Goal: Information Seeking & Learning: Learn about a topic

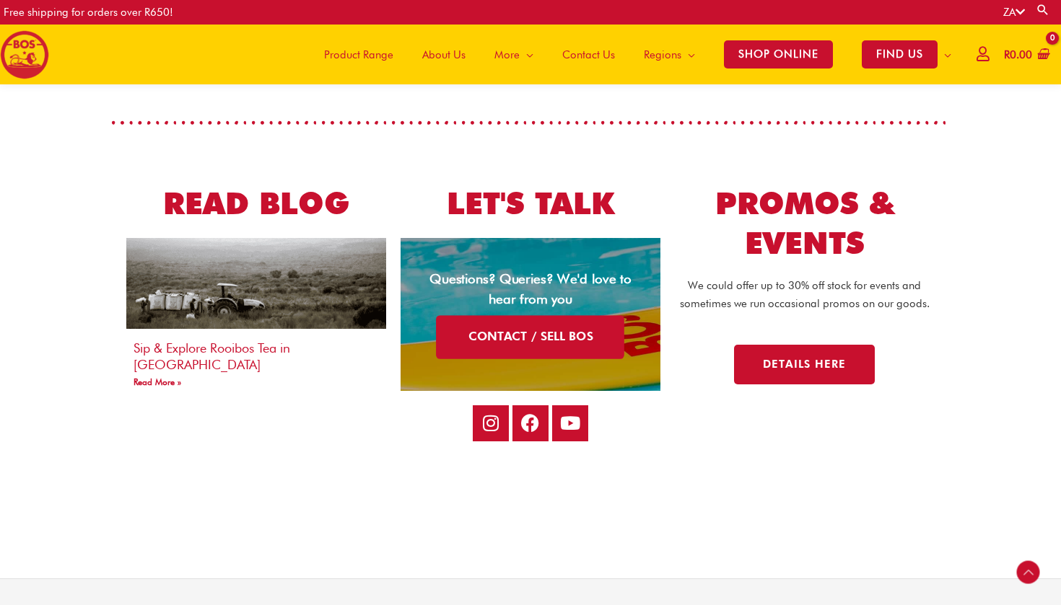
scroll to position [2598, 0]
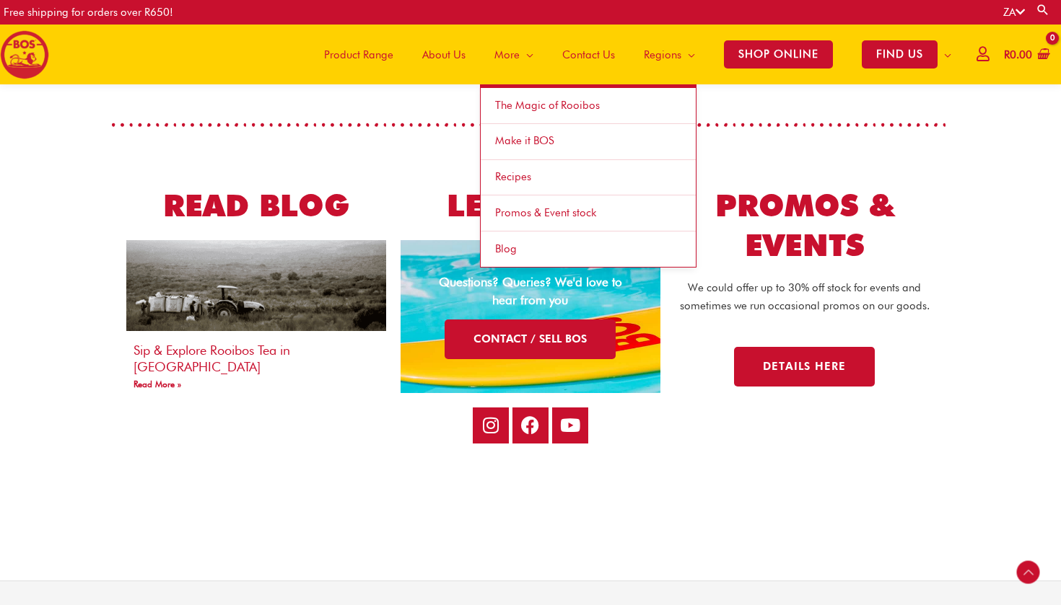
click at [517, 186] on link "Recipes" at bounding box center [587, 178] width 215 height 36
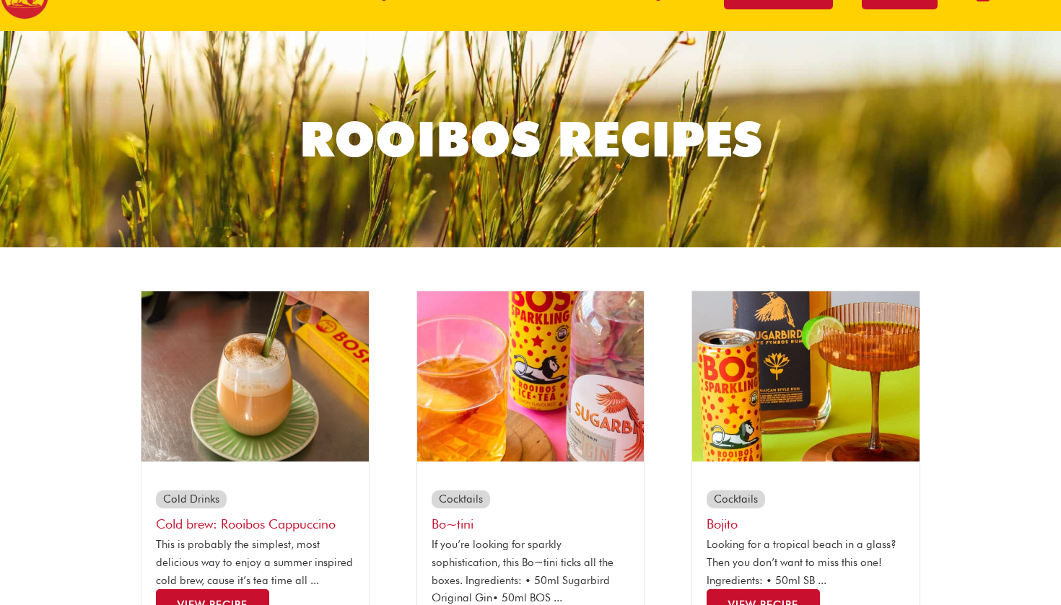
scroll to position [162, 0]
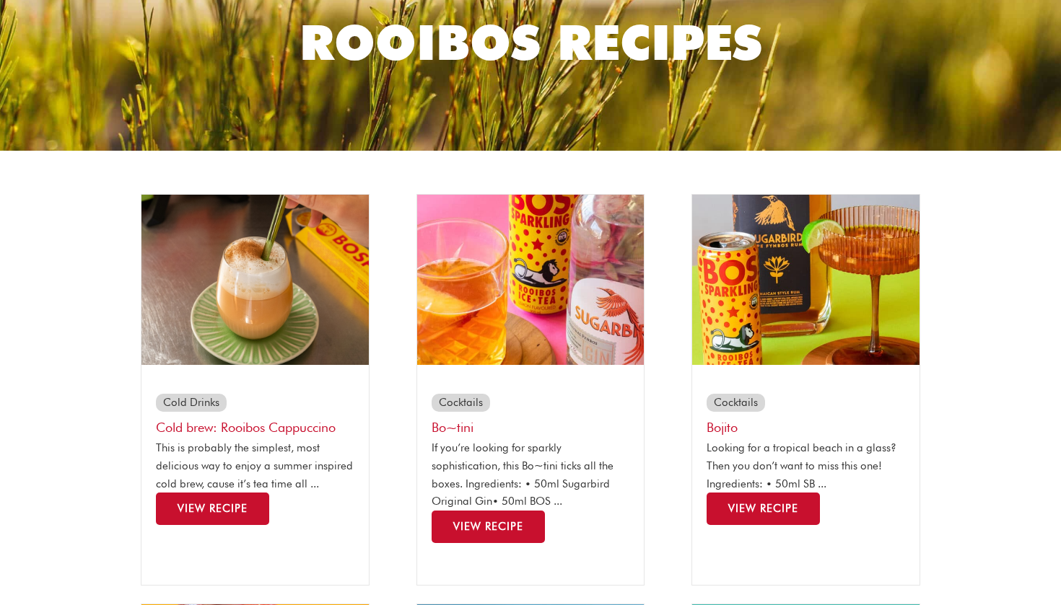
click at [512, 520] on span "View Recipe" at bounding box center [488, 526] width 70 height 13
click at [758, 310] on img at bounding box center [805, 280] width 227 height 170
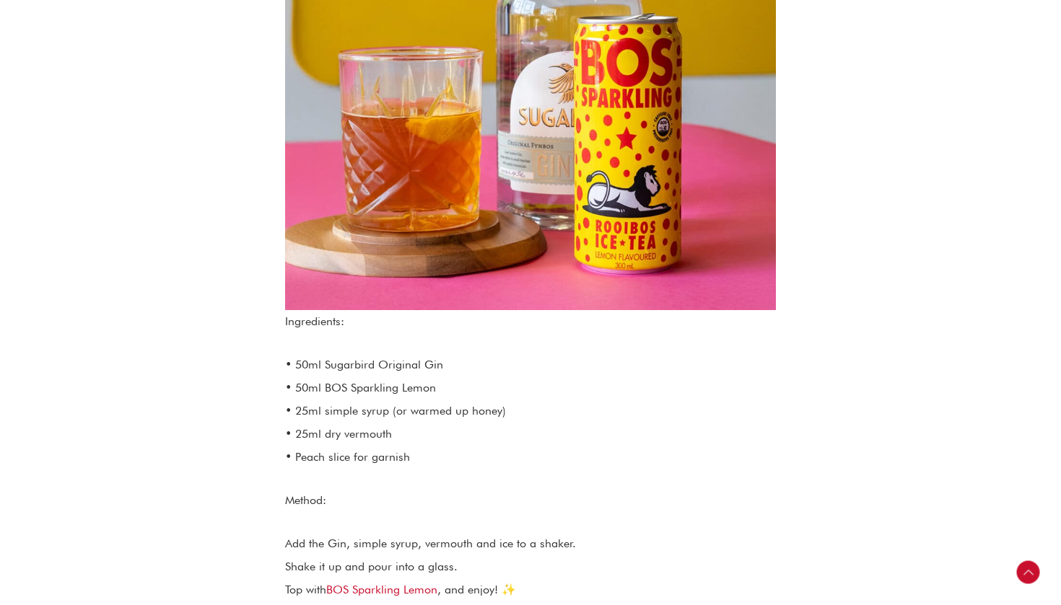
scroll to position [697, 0]
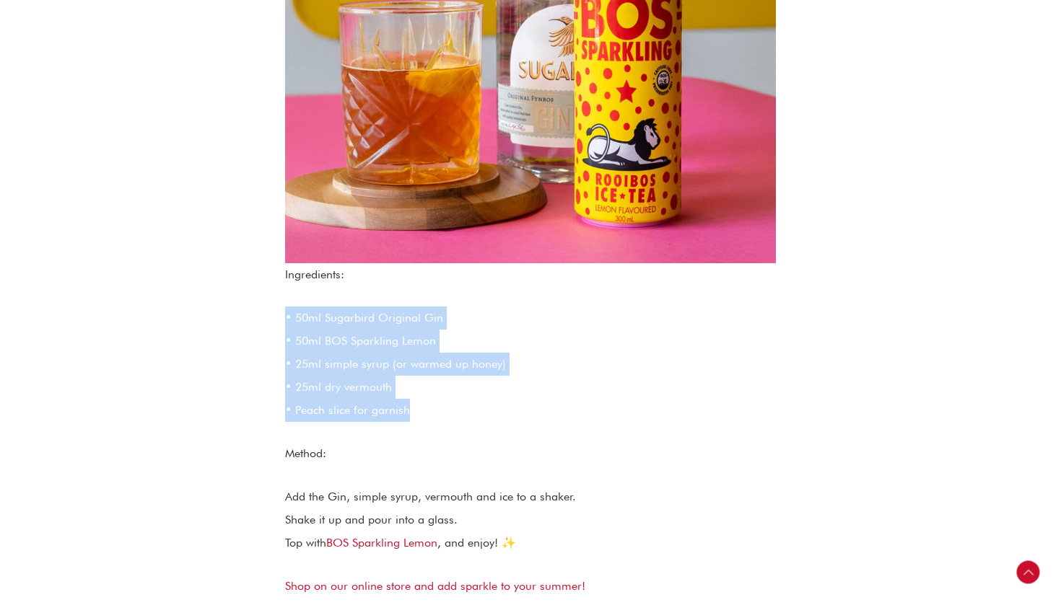
drag, startPoint x: 413, startPoint y: 418, endPoint x: 280, endPoint y: 317, distance: 167.4
click at [279, 316] on div "If you’re looking for sparkly sophistication, this Bo~tini ticks all the boxes.…" at bounding box center [530, 174] width 577 height 973
copy p "• 50ml Sugarbird Original Gin • 50ml BOS Sparkling Lemon • 25ml simple syrup (o…"
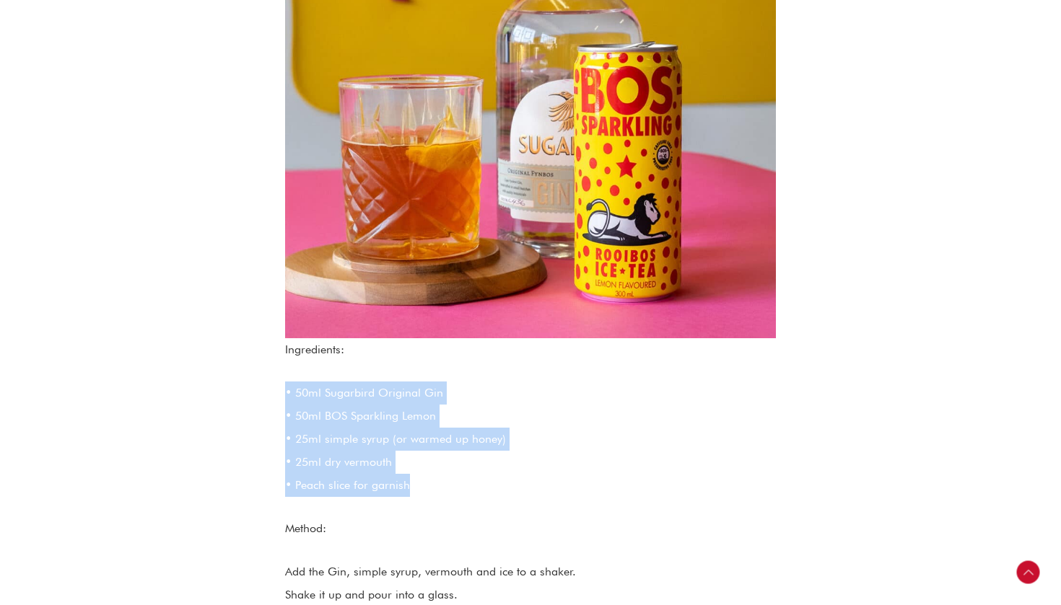
scroll to position [970, 0]
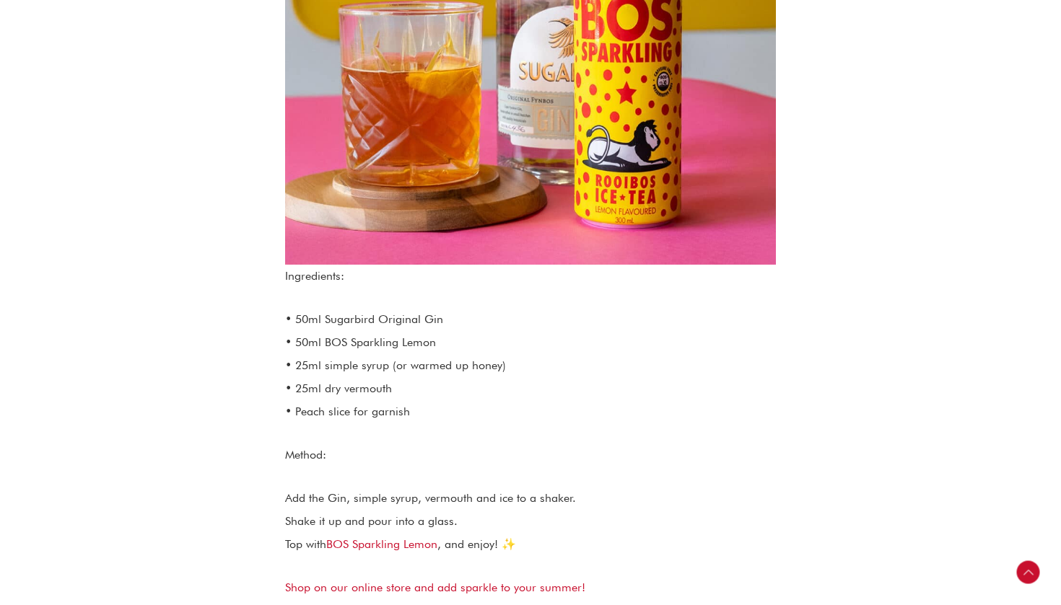
scroll to position [522, 0]
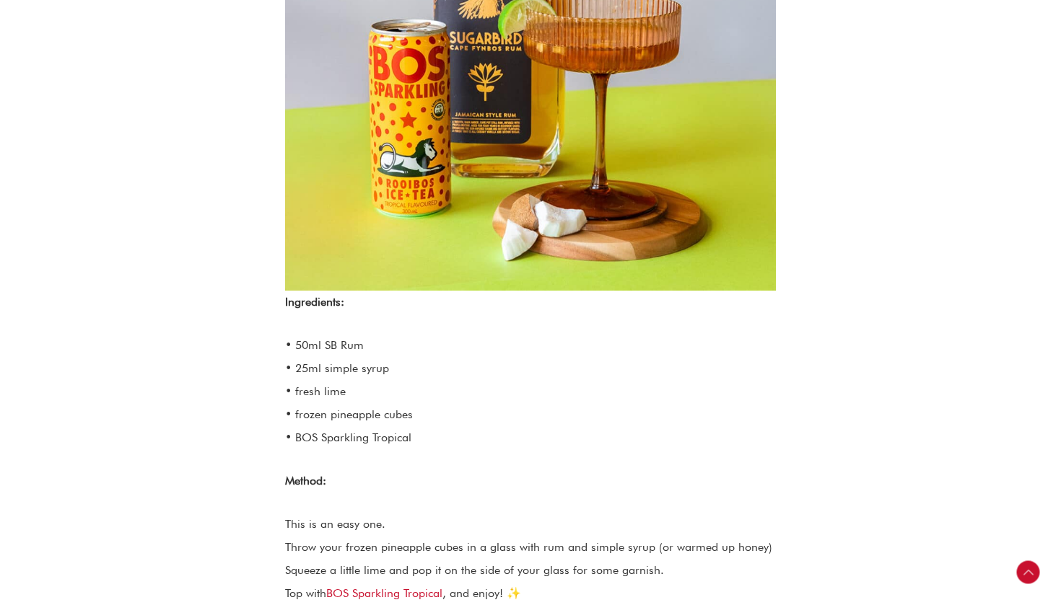
scroll to position [677, 0]
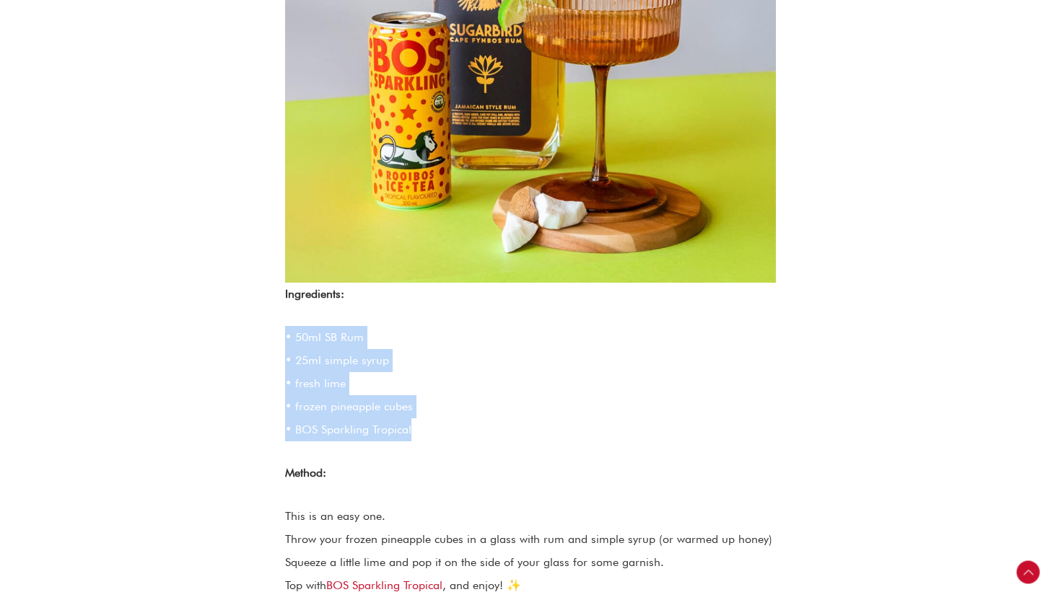
drag, startPoint x: 424, startPoint y: 431, endPoint x: 274, endPoint y: 333, distance: 179.3
click at [274, 333] on div "Looking for a tropical beach in a glass? Then you don’t want to miss this one! …" at bounding box center [530, 206] width 577 height 996
copy p "• 50ml SB Rum • 25ml simple syrup • fresh lime • frozen pineapple cubes • BOS S…"
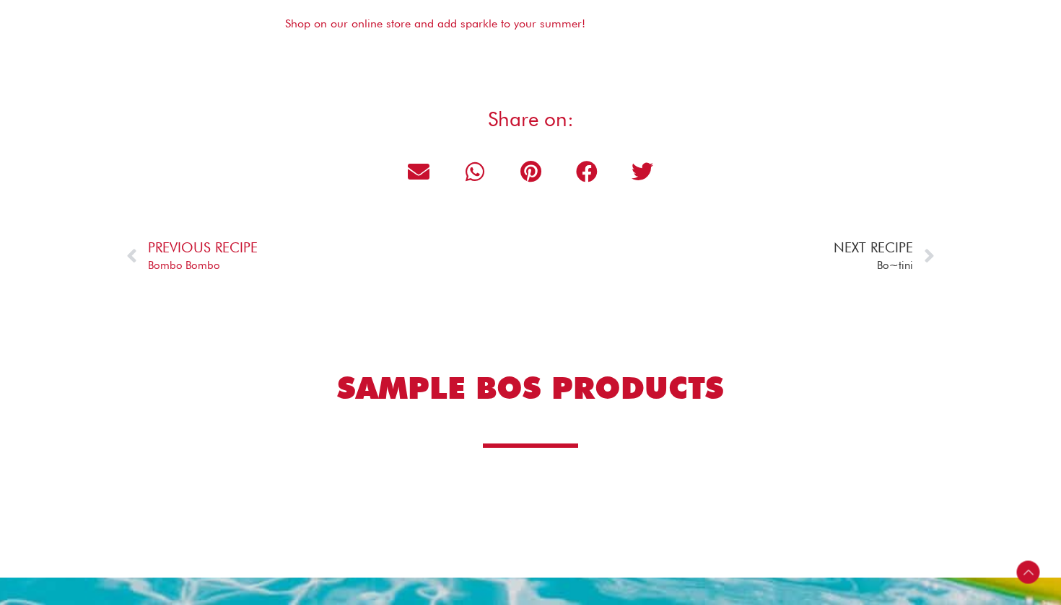
click at [906, 250] on span "Next Recipe" at bounding box center [872, 248] width 79 height 18
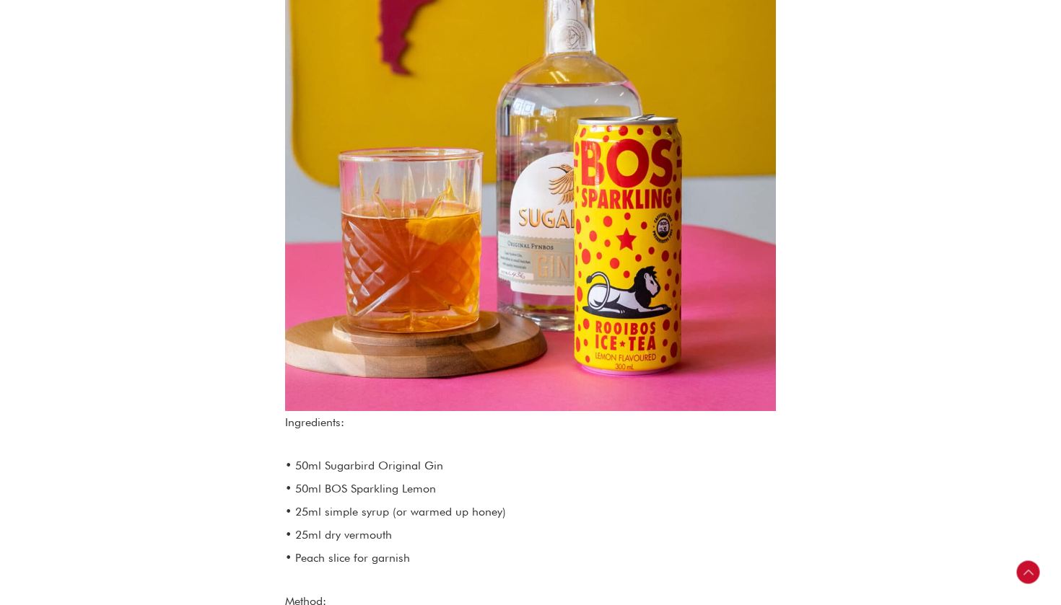
scroll to position [763, 0]
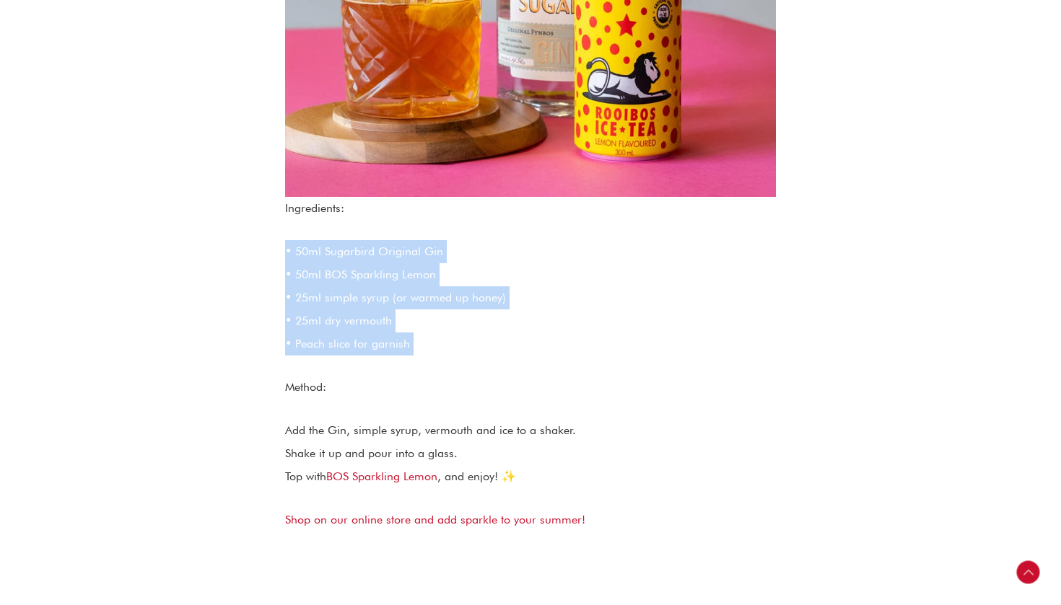
drag, startPoint x: 405, startPoint y: 359, endPoint x: 283, endPoint y: 245, distance: 167.4
click at [283, 244] on div "If you’re looking for sparkly sophistication, this Bo~tini ticks all the boxes.…" at bounding box center [530, 108] width 577 height 973
copy div "• 50ml Sugarbird Original Gin • 50ml BOS Sparkling Lemon • 25ml simple syrup (o…"
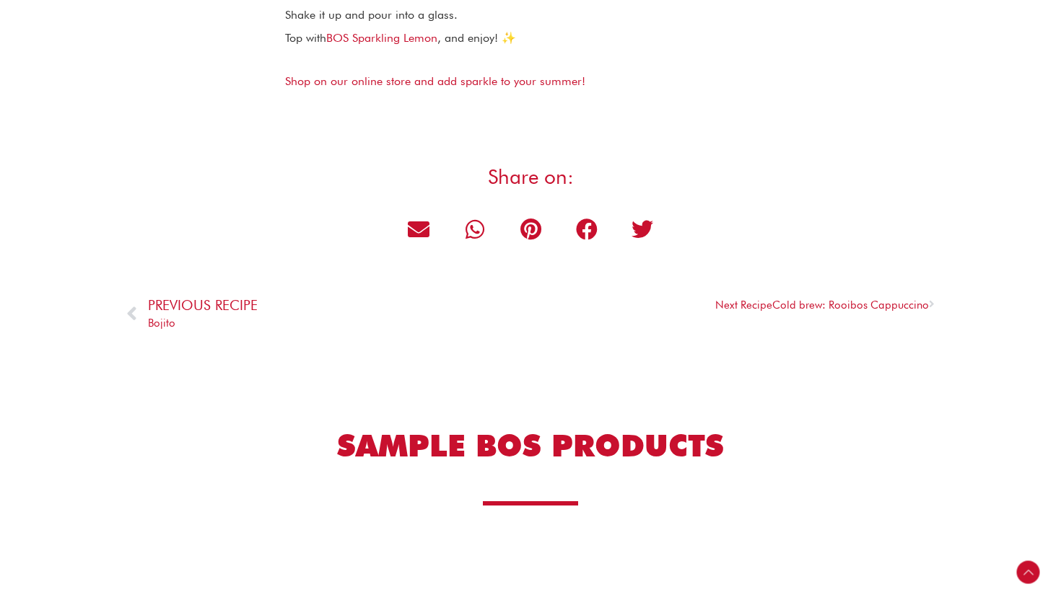
scroll to position [1203, 0]
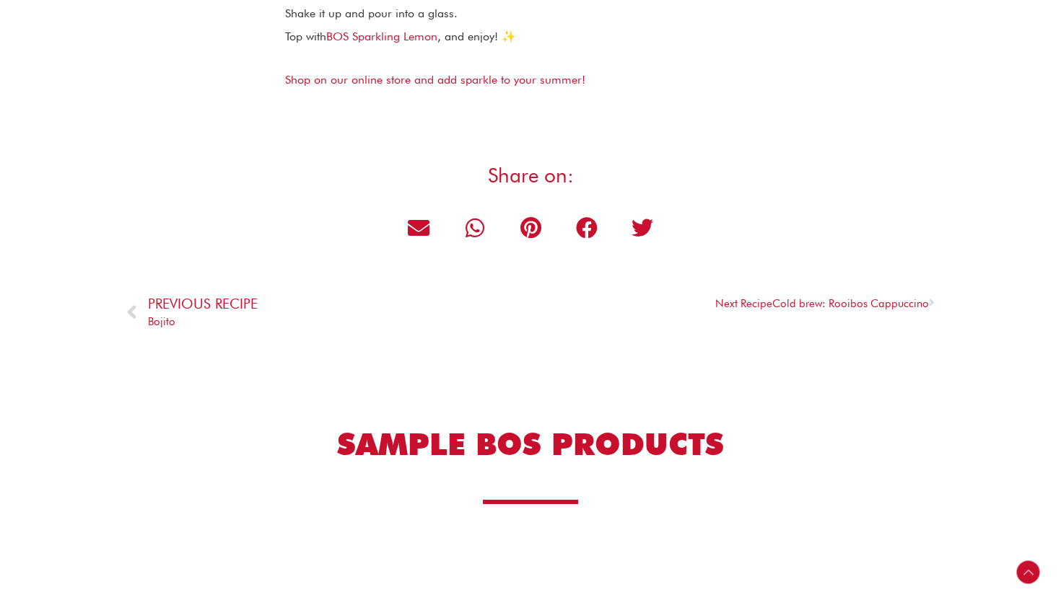
drag, startPoint x: 794, startPoint y: 304, endPoint x: 791, endPoint y: 335, distance: 31.2
click at [784, 296] on span "Next Recipe Cold brew: Rooibos Cappuccino" at bounding box center [822, 304] width 214 height 18
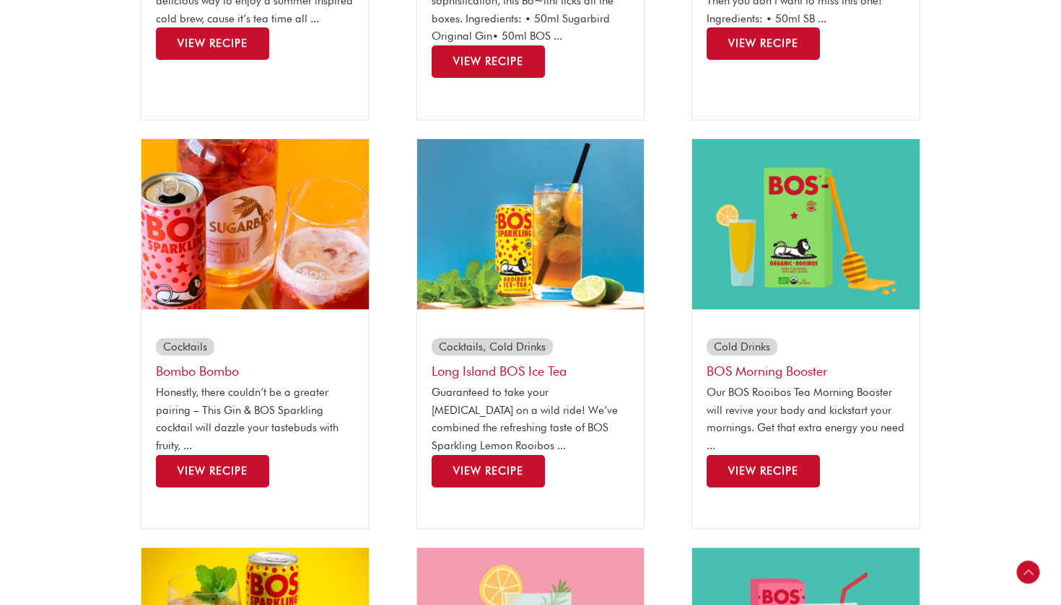
scroll to position [628, 0]
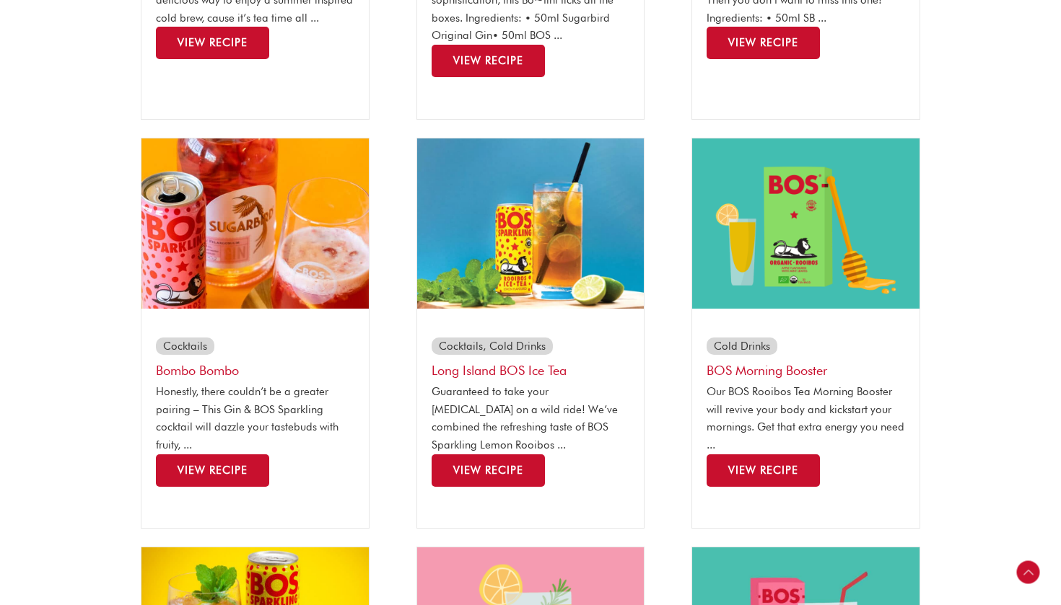
click at [241, 456] on link "View Recipe" at bounding box center [212, 471] width 113 height 32
click at [242, 464] on span "View Recipe" at bounding box center [212, 470] width 70 height 13
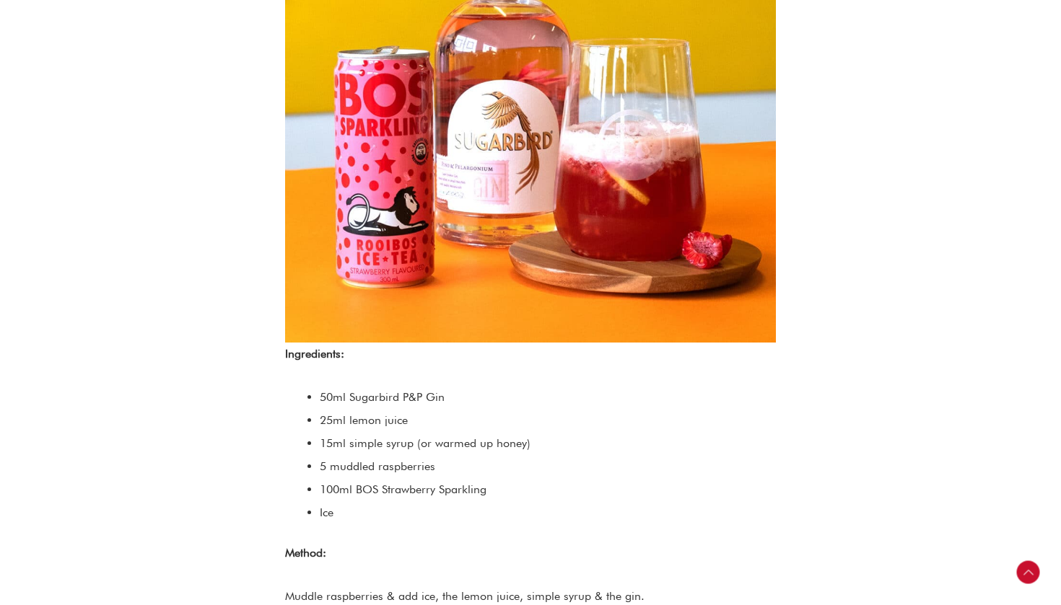
scroll to position [639, 0]
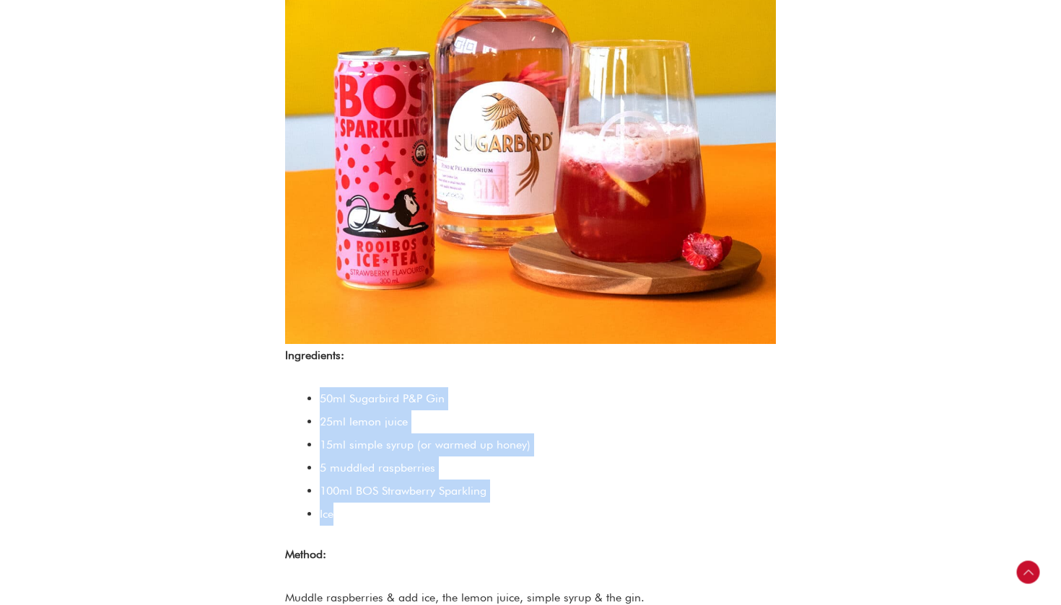
drag, startPoint x: 369, startPoint y: 518, endPoint x: 290, endPoint y: 384, distance: 155.9
click at [290, 384] on div "Honestly, there couldn’t be a greater pairing – This Gin & BOS Sparkling cockta…" at bounding box center [530, 255] width 491 height 933
copy ul "50ml Sugarbird P&P Gin 25ml lemon juice 15ml simple syrup (or warmed up honey) …"
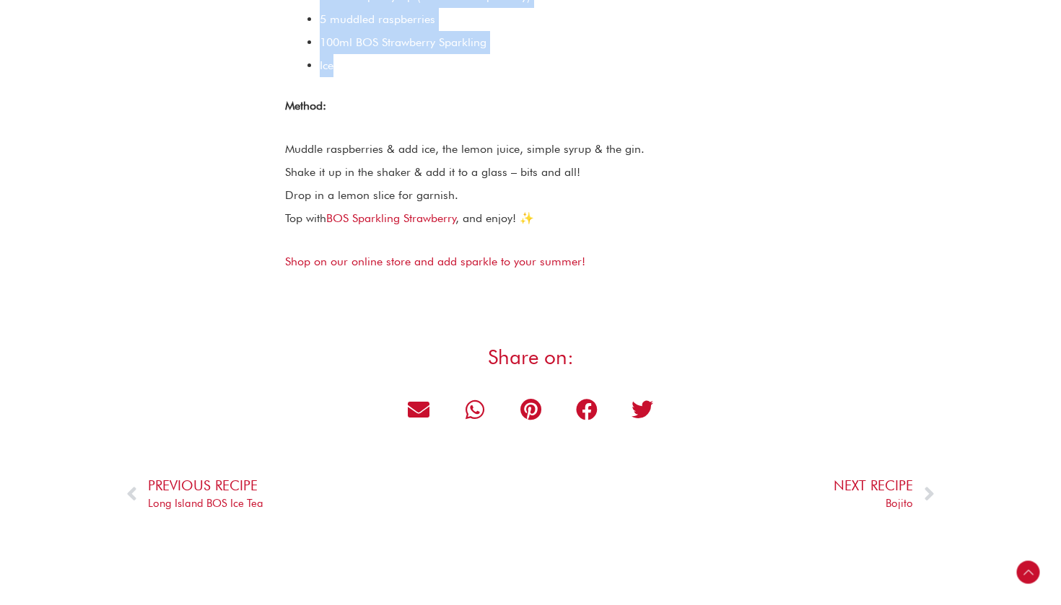
scroll to position [1095, 0]
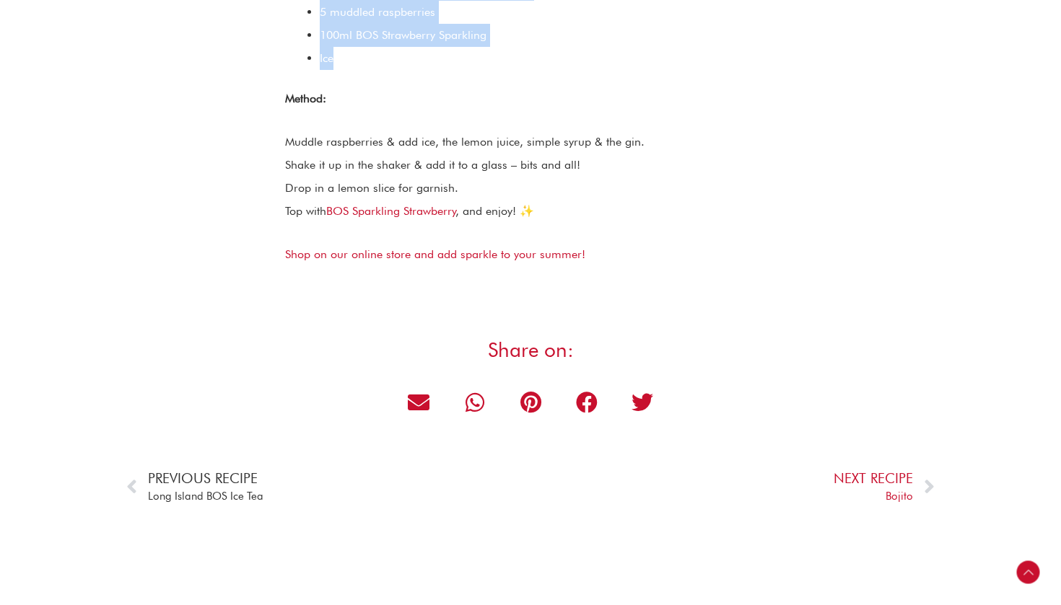
click at [226, 490] on span "Long Island BOS Ice Tea" at bounding box center [205, 497] width 115 height 18
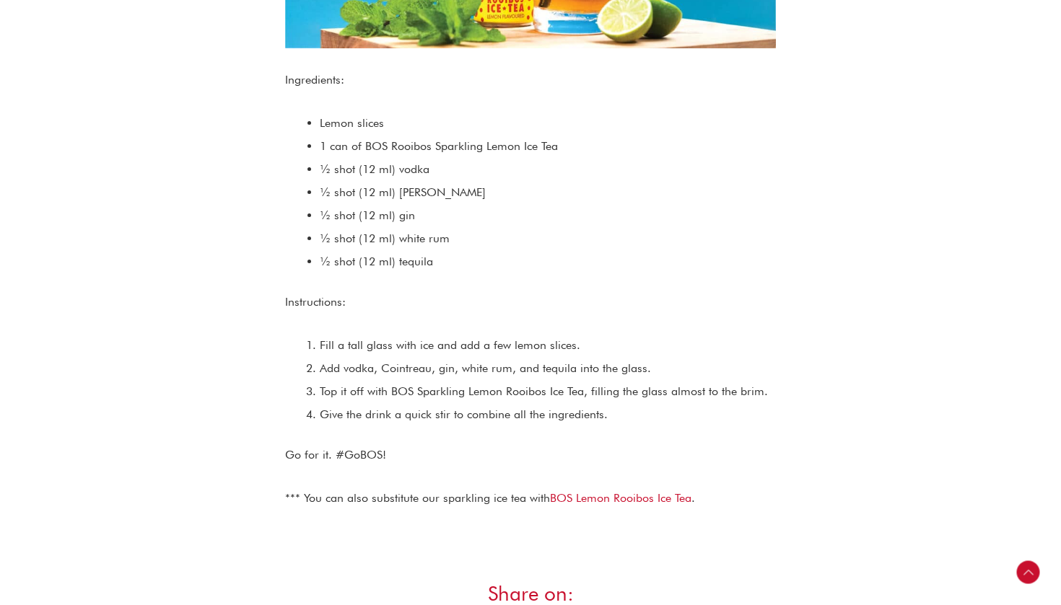
scroll to position [745, 0]
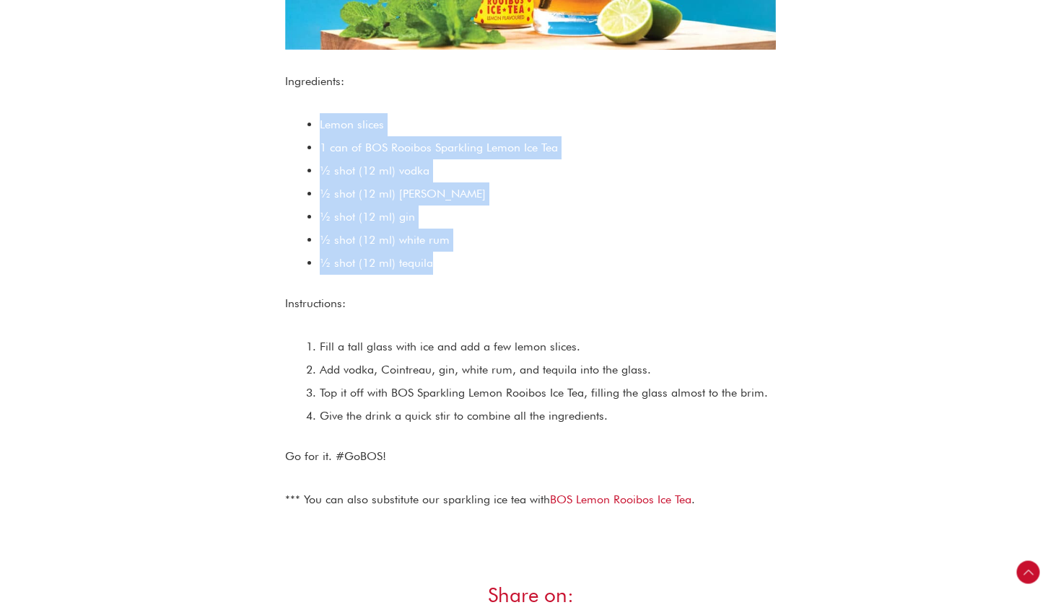
drag, startPoint x: 434, startPoint y: 265, endPoint x: 288, endPoint y: 123, distance: 203.6
click at [288, 123] on div "Guaranteed to take your taste buds on a wild ride! We’ve combined the refreshin…" at bounding box center [530, 98] width 491 height 828
copy ul "Lemon slices 1 can of BOS Rooibos Sparkling Lemon Ice Tea ½ shot (12 ml) vodka …"
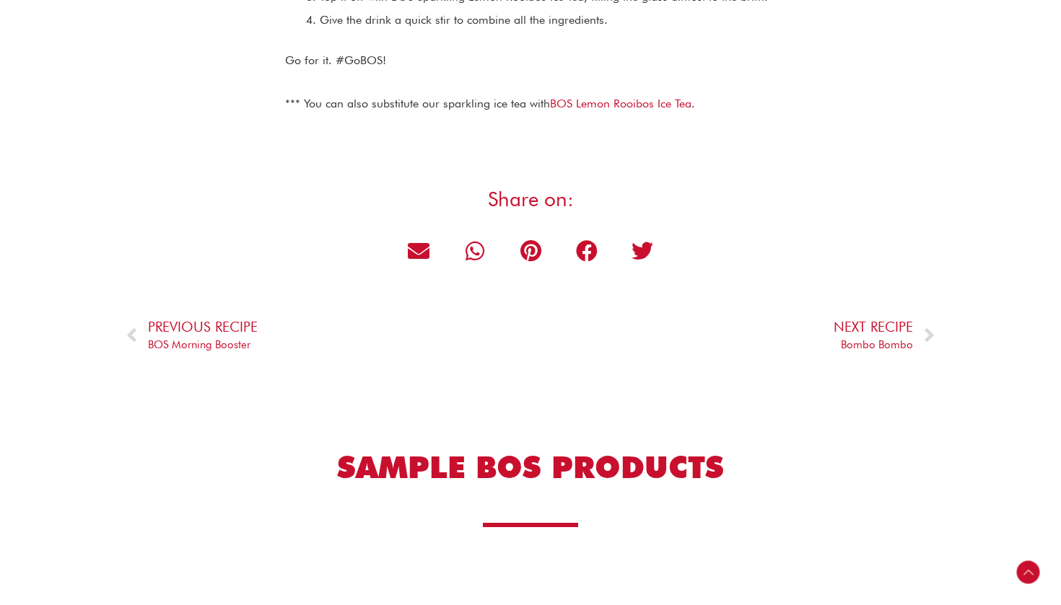
scroll to position [1144, 0]
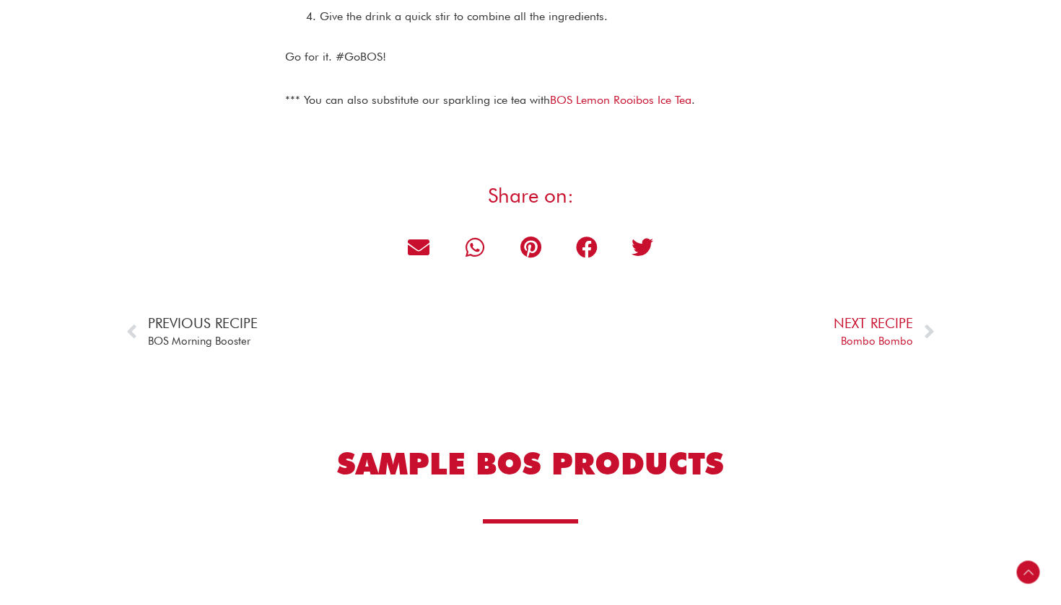
click at [220, 337] on span "BOS Morning Booster" at bounding box center [203, 342] width 110 height 18
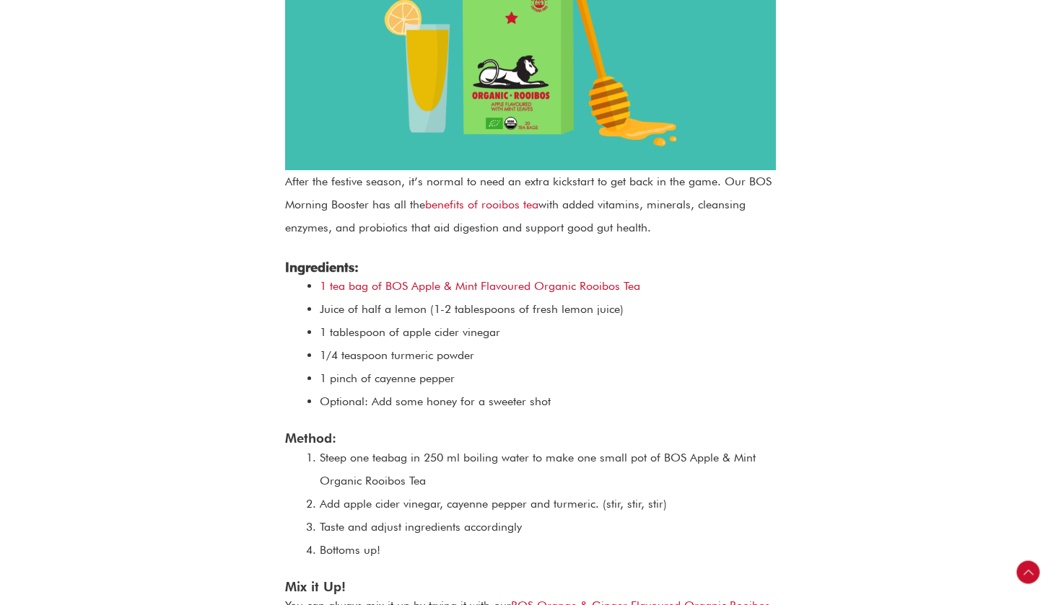
scroll to position [617, 0]
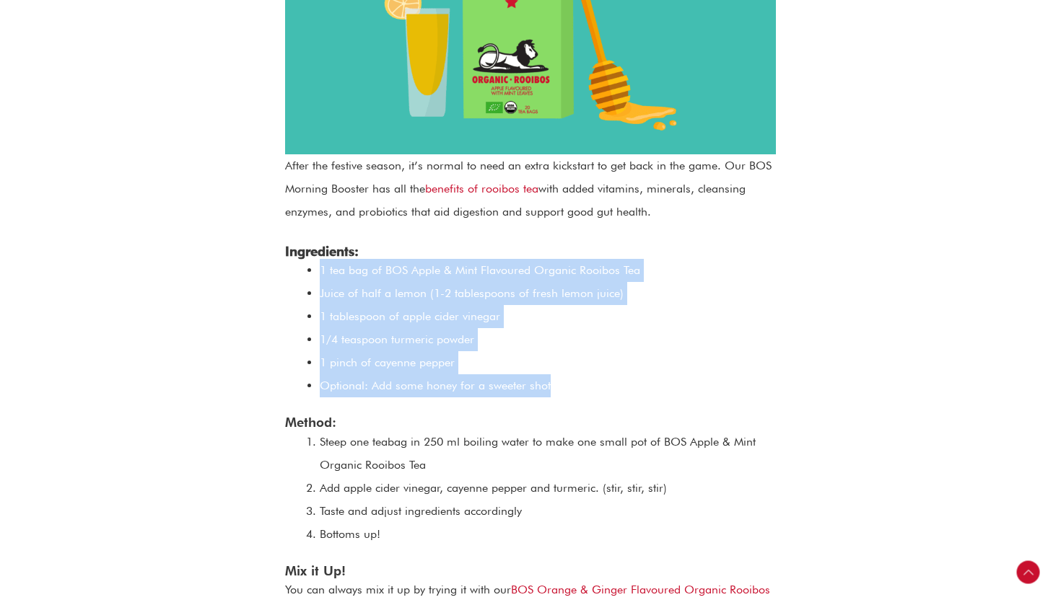
drag, startPoint x: 585, startPoint y: 393, endPoint x: 294, endPoint y: 268, distance: 316.4
click at [294, 268] on div "We think it’s time to admit we all have that ‘new year, new me’ moment, so let’…" at bounding box center [530, 230] width 491 height 836
copy ul "1 tea bag of BOS Apple & Mint Flavoured Organic Rooibos Tea Juice of half a lem…"
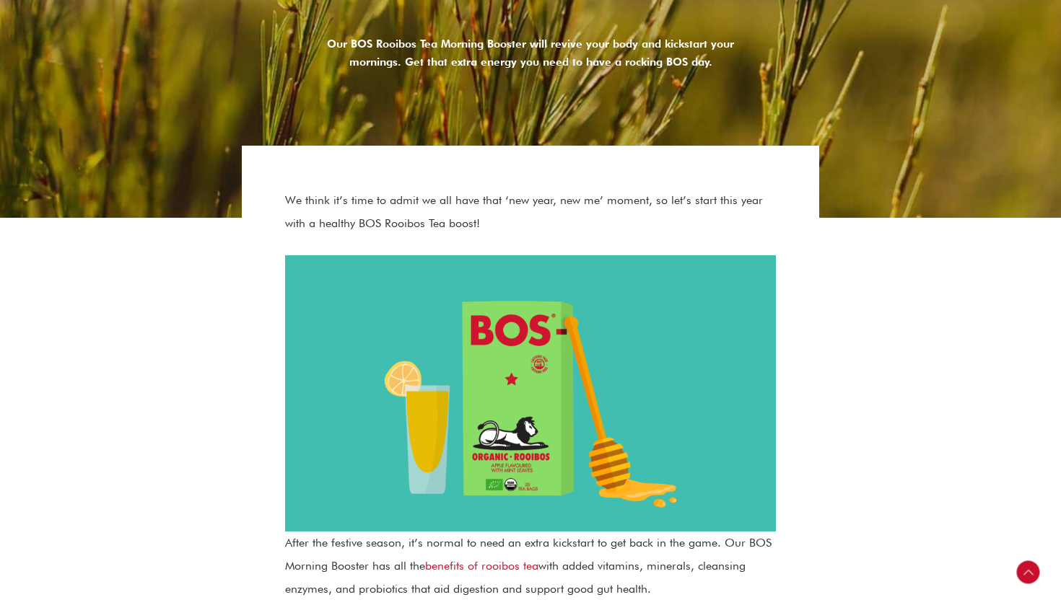
click at [320, 428] on img at bounding box center [530, 393] width 491 height 276
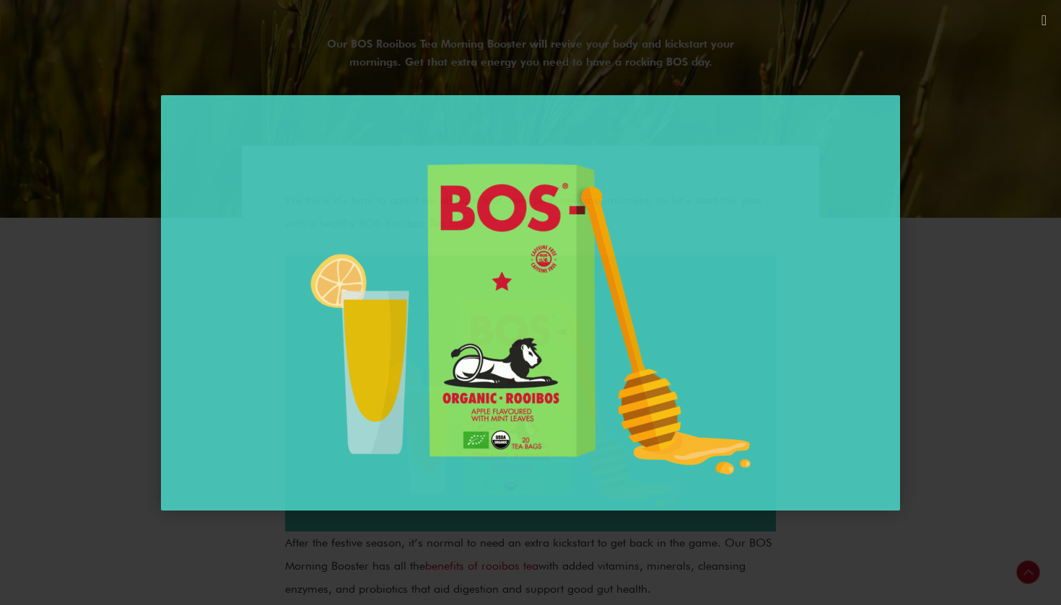
scroll to position [395, 0]
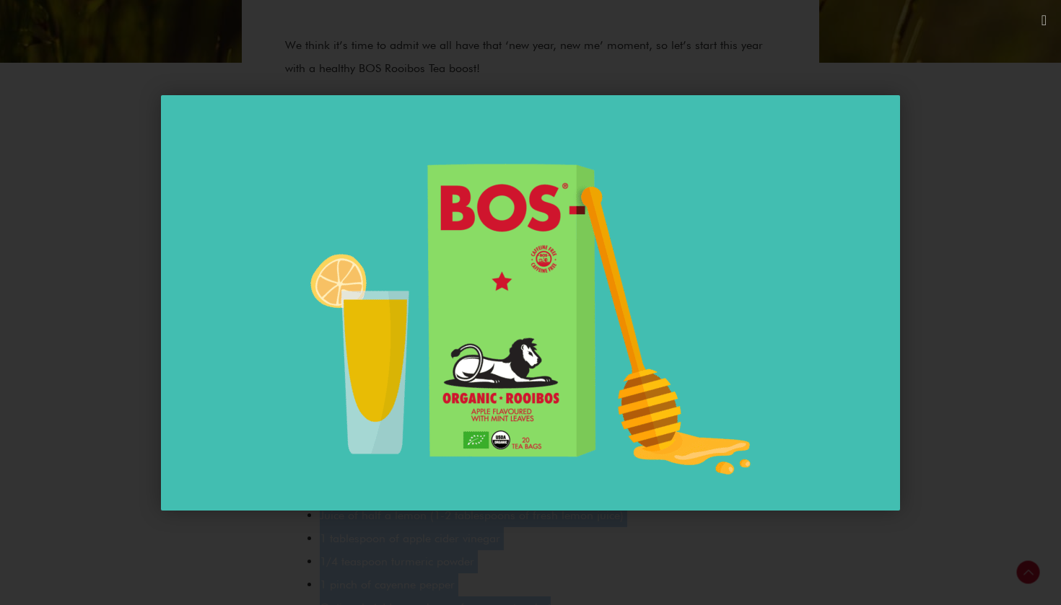
click at [389, 543] on div "1 / 1" at bounding box center [531, 303] width 960 height 504
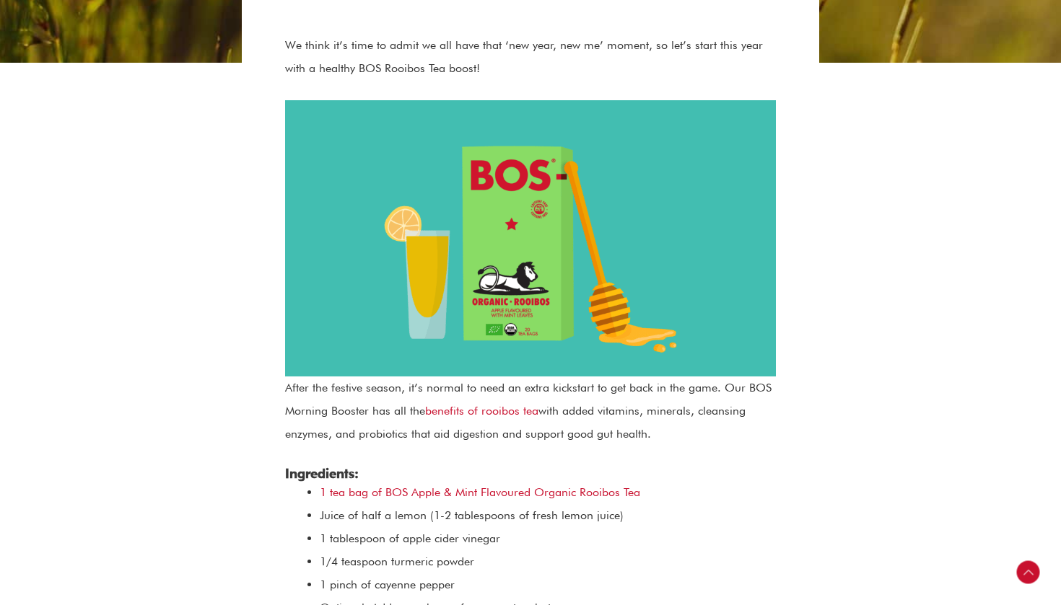
click at [390, 444] on p "After the festive season, it’s normal to need an extra kickstart to get back in…" at bounding box center [530, 411] width 491 height 69
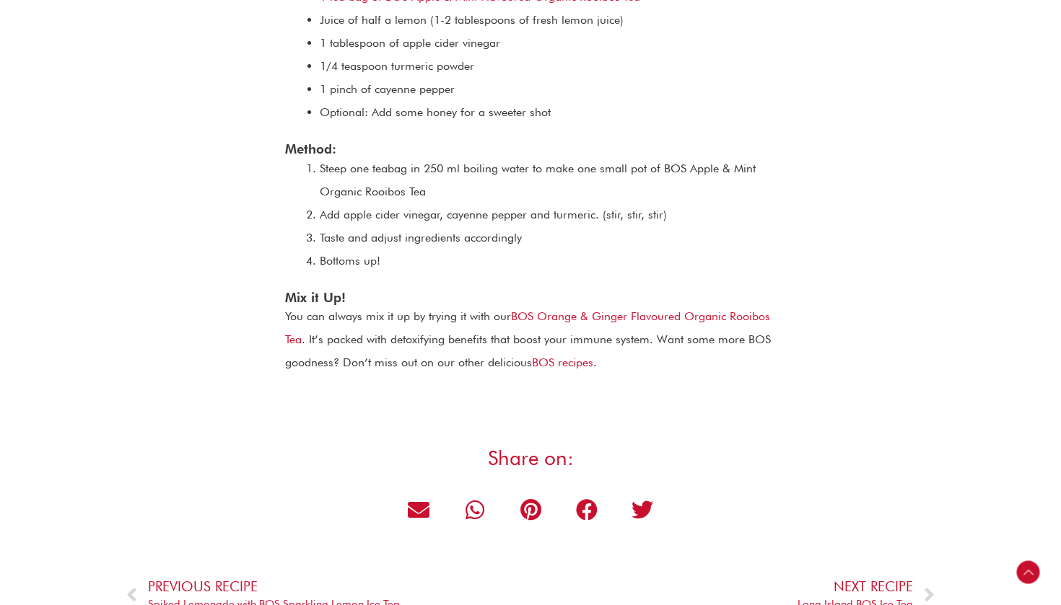
scroll to position [979, 0]
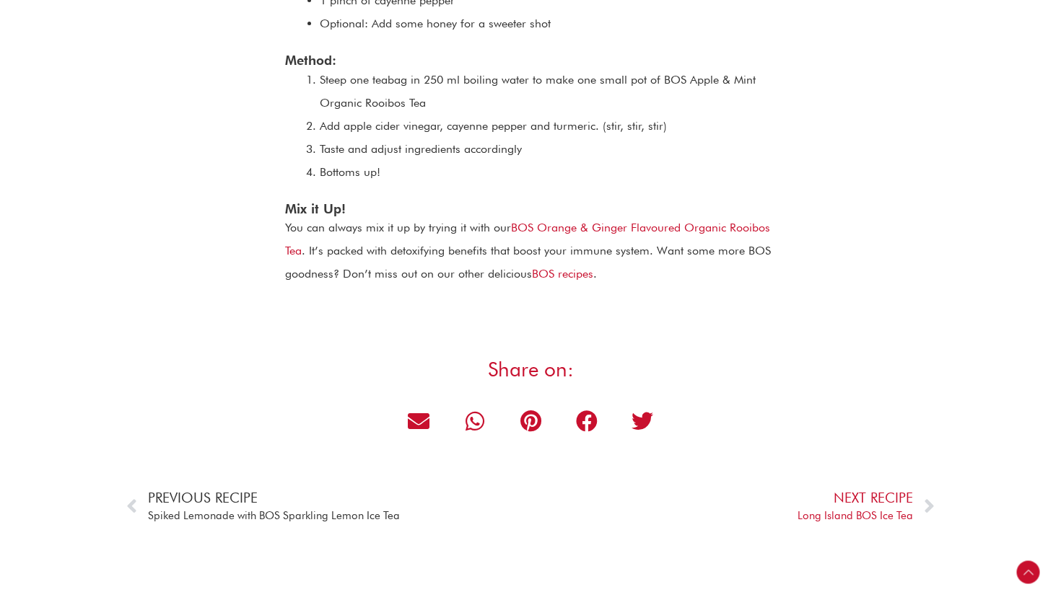
click at [201, 499] on span "Previous Recipe" at bounding box center [274, 498] width 252 height 18
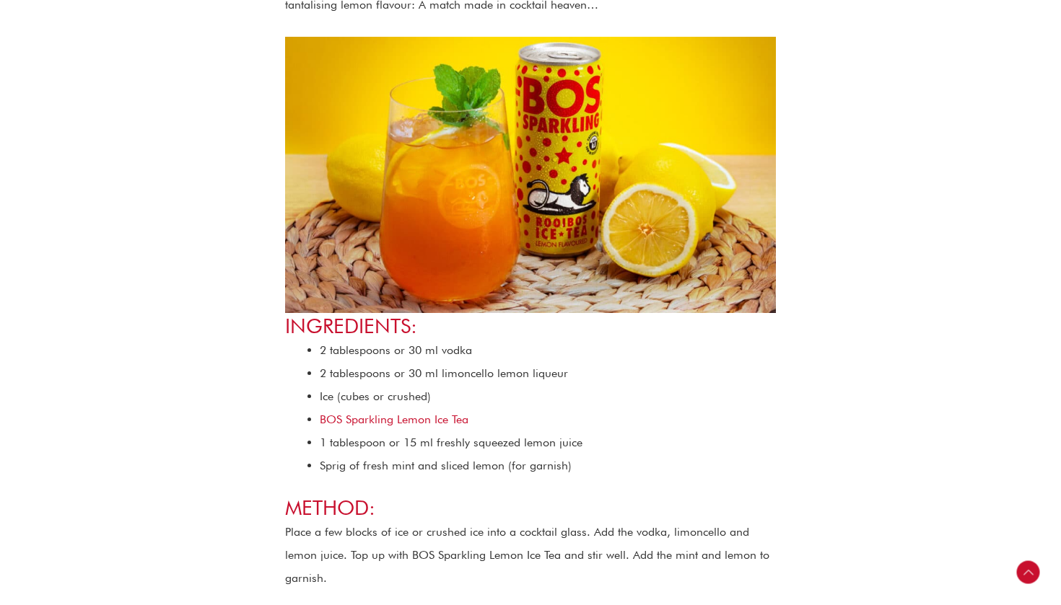
scroll to position [455, 0]
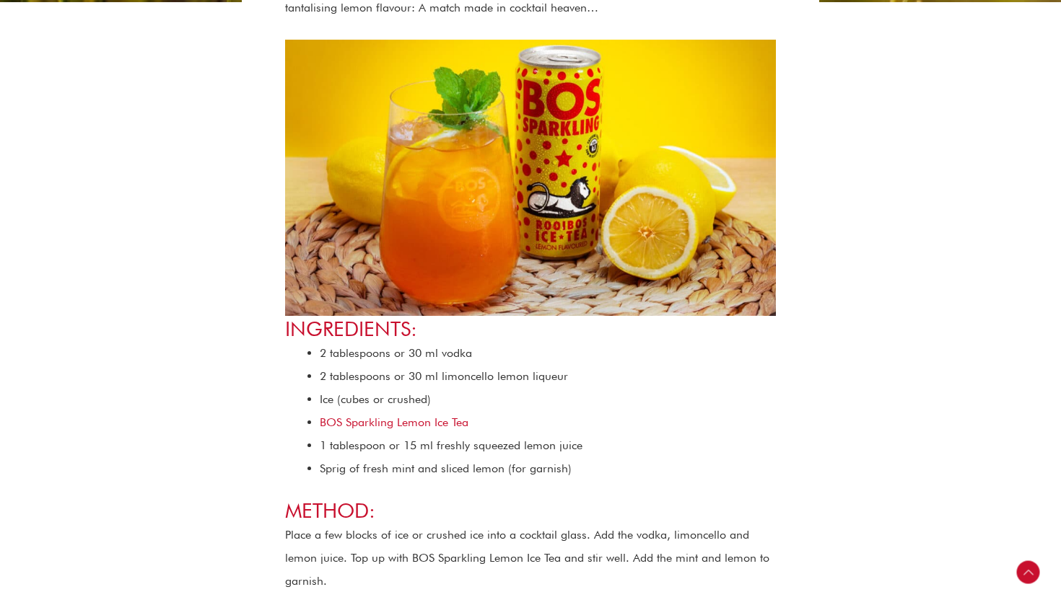
click at [565, 474] on li "Sprig of fresh mint and sliced lemon (for garnish)" at bounding box center [548, 468] width 456 height 23
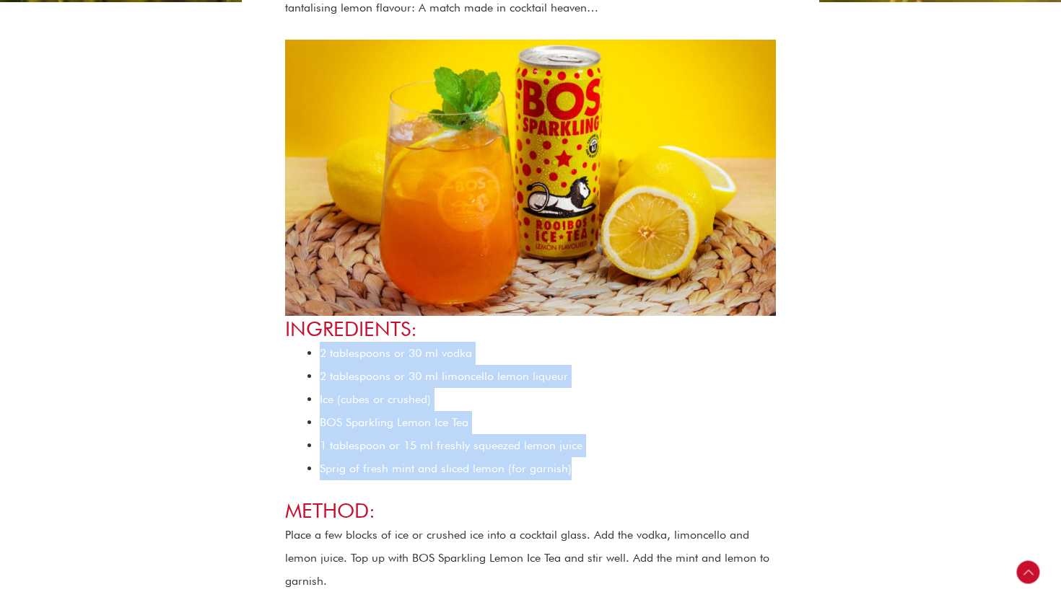
drag, startPoint x: 575, startPoint y: 474, endPoint x: 307, endPoint y: 352, distance: 294.8
click at [320, 351] on ul "2 tablespoons or 30 ml vodka 2 tablespoons or 30 ml limoncello lemon liqueur Ic…" at bounding box center [548, 411] width 456 height 139
copy ul "2 tablespoons or 30 ml vodka 2 tablespoons or 30 ml limoncello lemon liqueur Ic…"
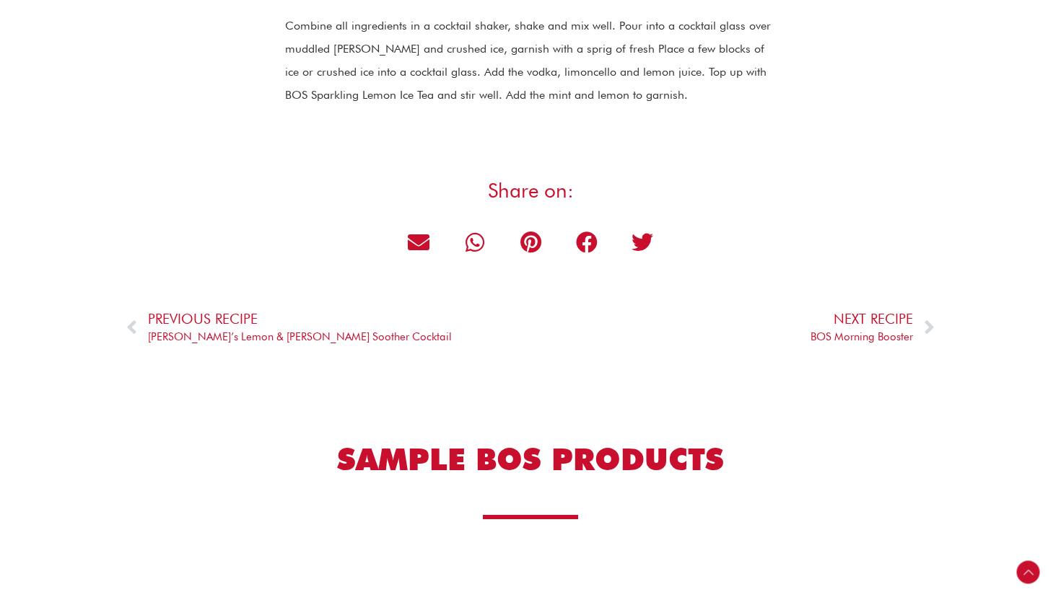
scroll to position [1103, 0]
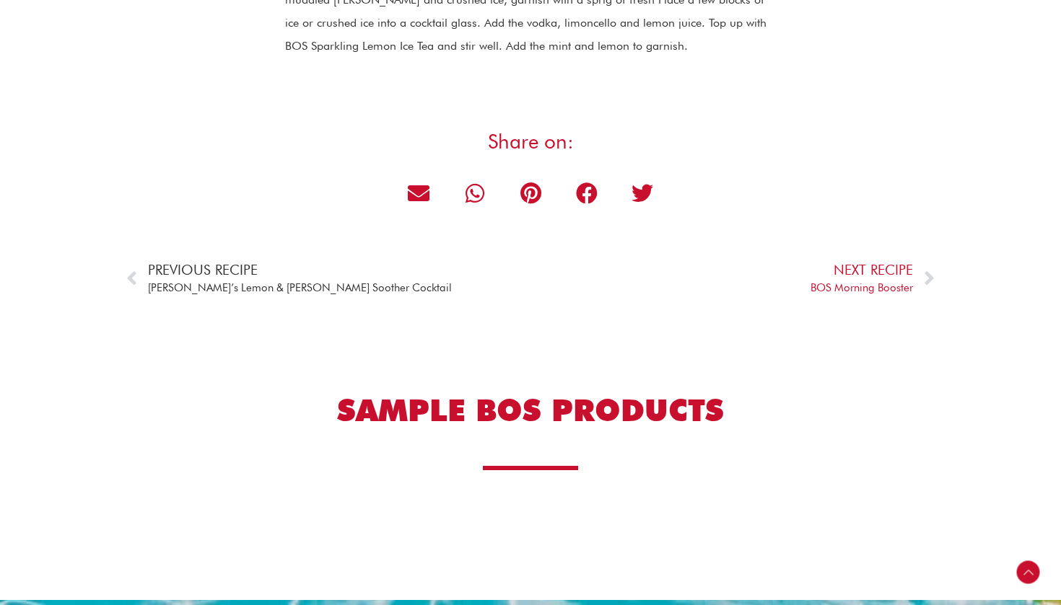
click at [227, 279] on span "Vuyo’s Lemon & Rosemary Soother Cocktail" at bounding box center [300, 288] width 304 height 18
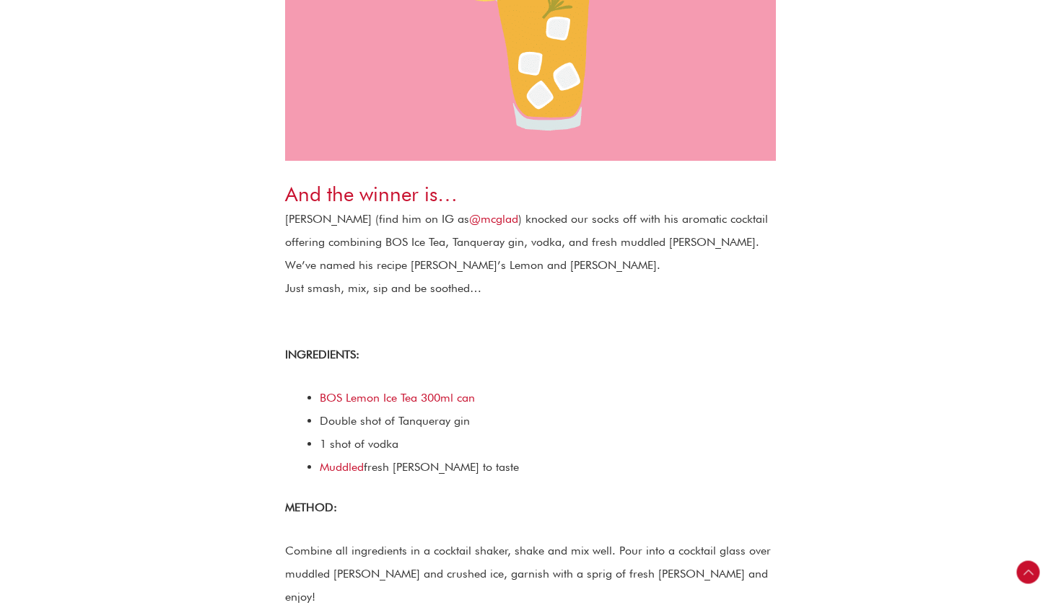
scroll to position [641, 0]
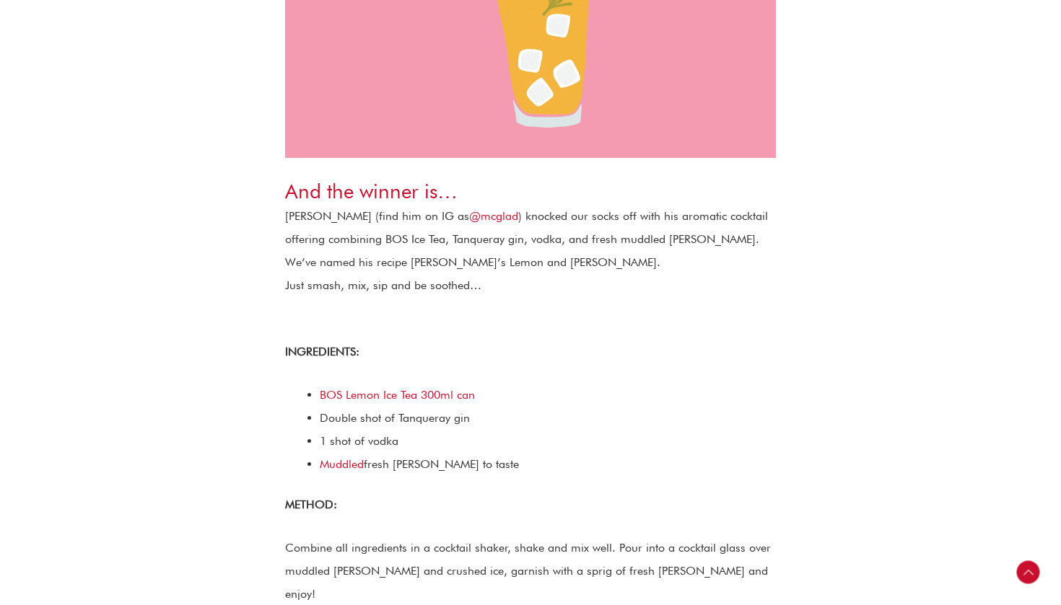
click at [481, 457] on span "fresh rosemary to taste" at bounding box center [441, 464] width 155 height 14
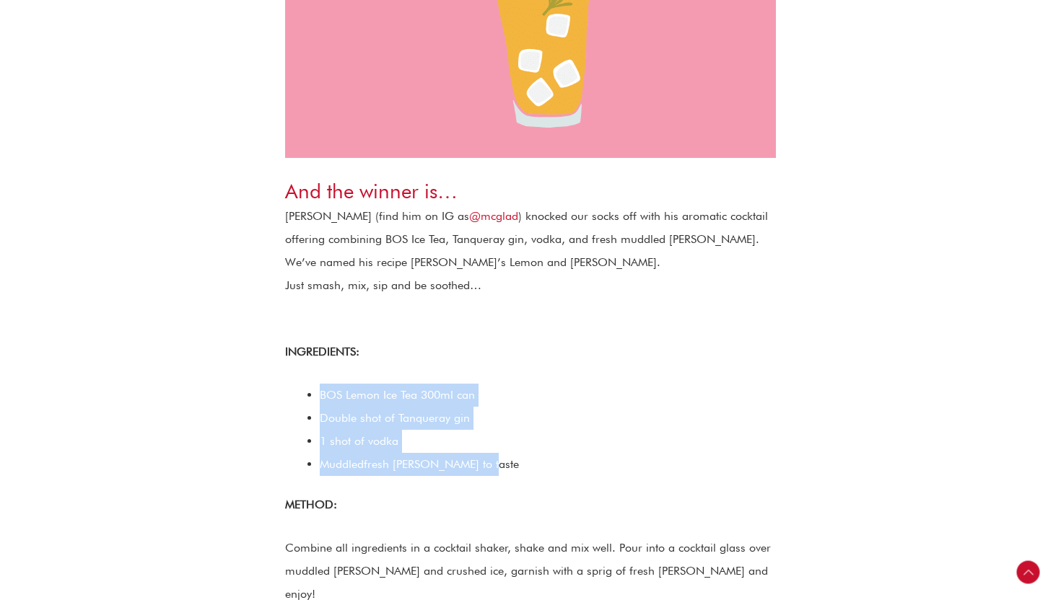
drag, startPoint x: 488, startPoint y: 434, endPoint x: 303, endPoint y: 352, distance: 202.2
click at [303, 352] on div "Need some fragrantly herby deliciousness (with a bit of a kick…) to soothe thos…" at bounding box center [530, 501] width 491 height 1403
copy ul "BOS Lemon Ice Tea 300ml can Double shot of Tanqueray gin 1 shot of vodka Muddle…"
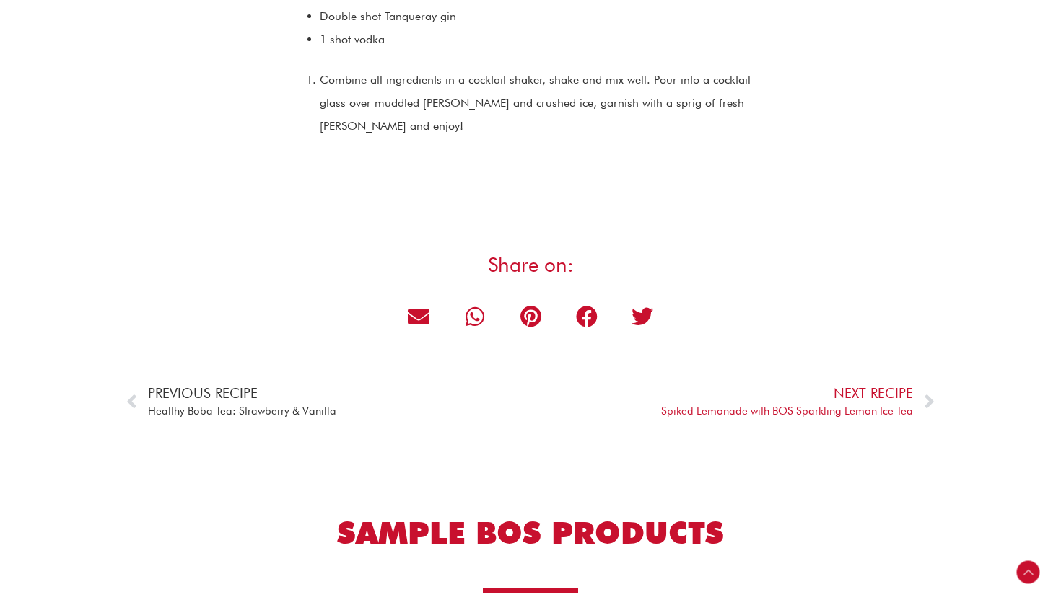
scroll to position [1608, 0]
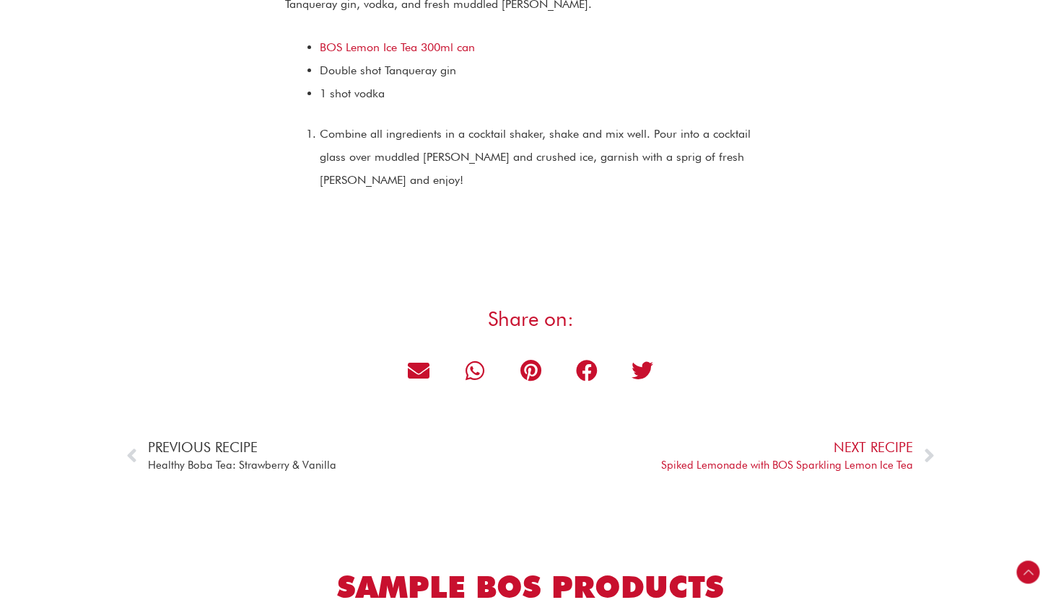
click at [196, 439] on span "Previous Recipe" at bounding box center [242, 448] width 188 height 18
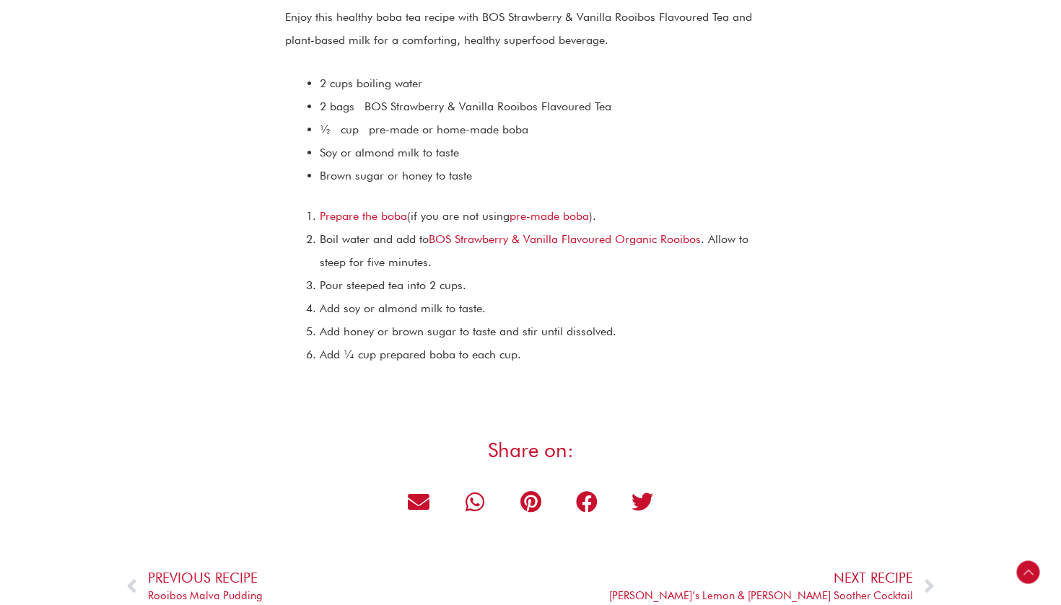
scroll to position [1797, 0]
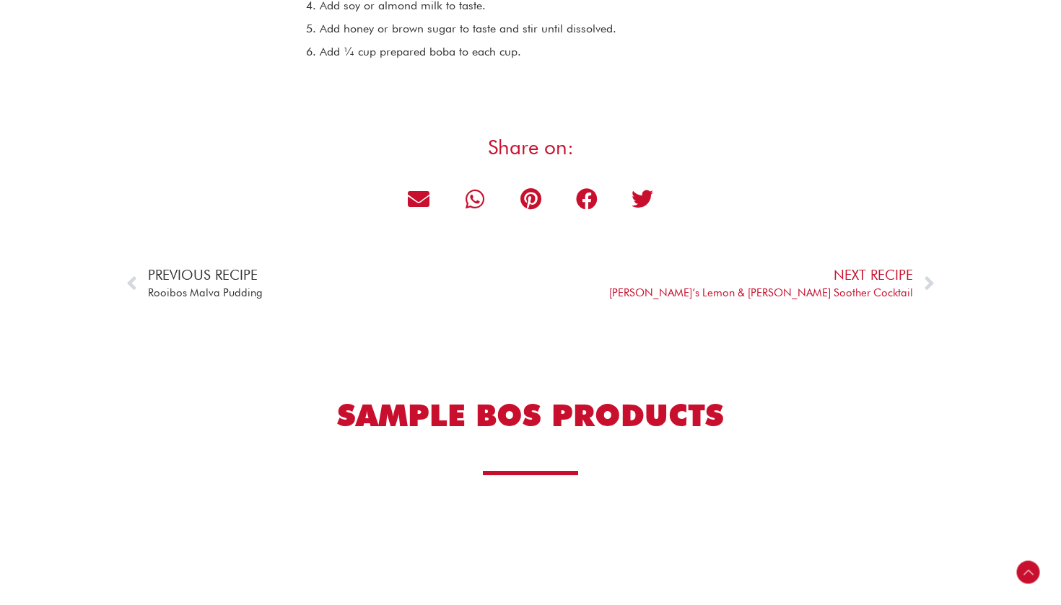
click at [201, 271] on span "Previous Recipe" at bounding box center [205, 275] width 115 height 18
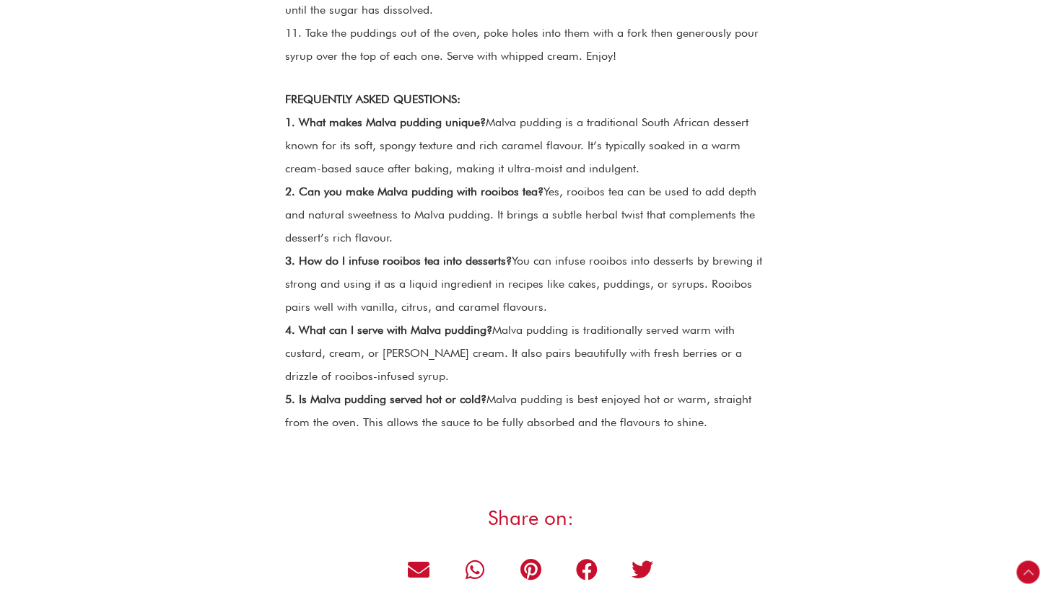
scroll to position [1613, 0]
